Goal: Information Seeking & Learning: Check status

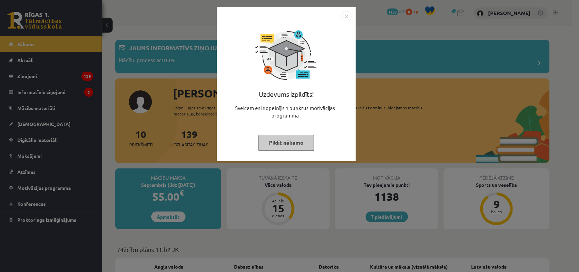
click at [345, 16] on img "Close" at bounding box center [347, 16] width 10 height 10
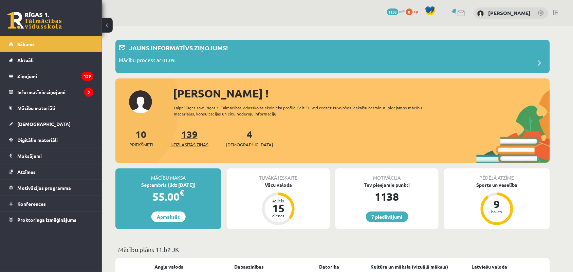
click at [181, 142] on span "Neizlasītās ziņas" at bounding box center [189, 144] width 38 height 7
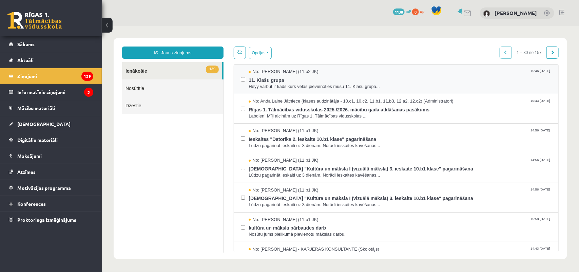
click at [298, 90] on div "No: Liena Lūsīte (11.b2 JK) 15:46 29/08/2025 11. Klašu grupa Heyy varbut ir kad…" at bounding box center [396, 79] width 324 height 30
click at [37, 119] on link "[DEMOGRAPHIC_DATA]" at bounding box center [51, 124] width 85 height 16
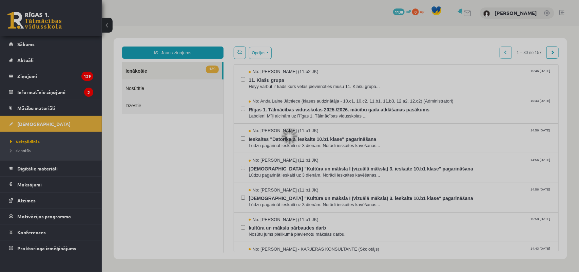
click at [65, 91] on div at bounding box center [289, 136] width 579 height 272
